Goal: Information Seeking & Learning: Learn about a topic

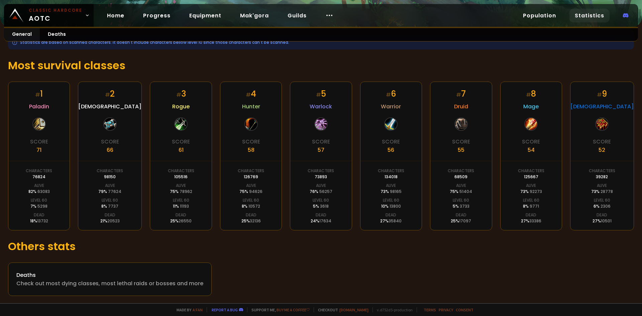
scroll to position [90, 0]
click at [53, 269] on link "Deaths Check out most dying classes, most lethal raids or bosses and more" at bounding box center [110, 278] width 204 height 33
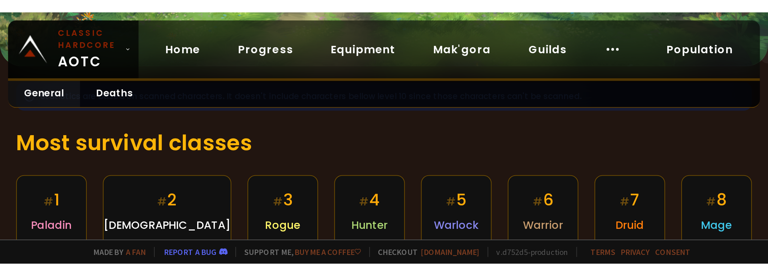
scroll to position [90, 0]
